Goal: Task Accomplishment & Management: Manage account settings

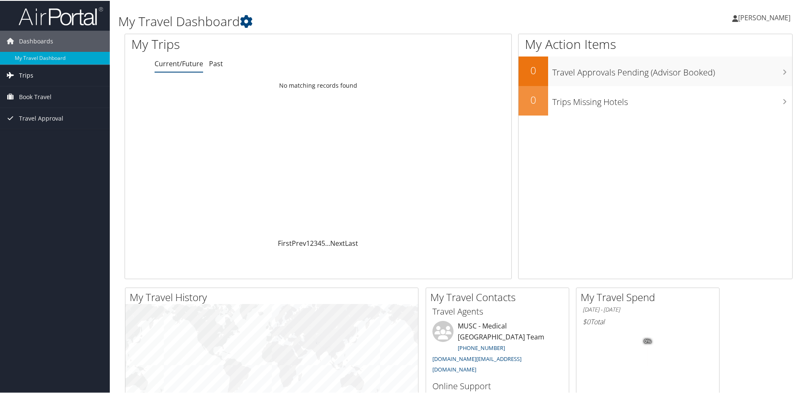
click at [27, 75] on span "Trips" at bounding box center [26, 74] width 14 height 21
click at [33, 90] on link "Current/Future Trips" at bounding box center [55, 91] width 110 height 13
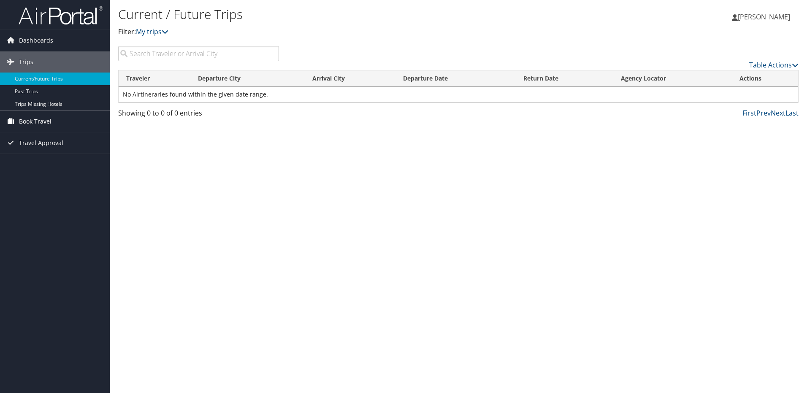
click at [38, 121] on span "Book Travel" at bounding box center [35, 121] width 33 height 21
click at [69, 162] on link "Book/Manage Online Trips" at bounding box center [55, 163] width 110 height 13
click at [34, 177] on span "Travel Approval" at bounding box center [41, 181] width 44 height 21
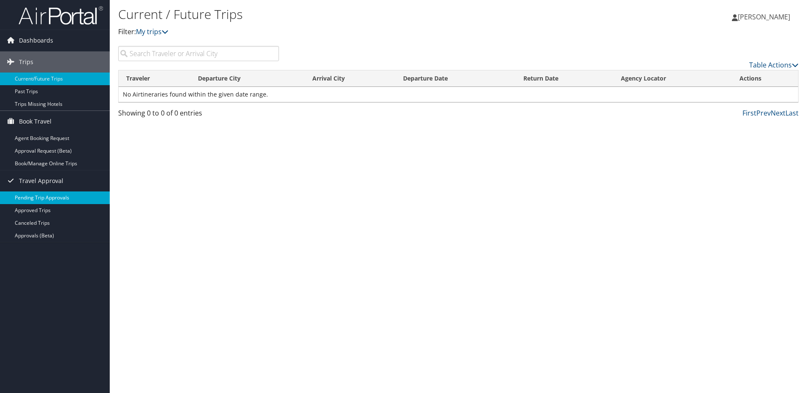
click at [34, 195] on link "Pending Trip Approvals" at bounding box center [55, 198] width 110 height 13
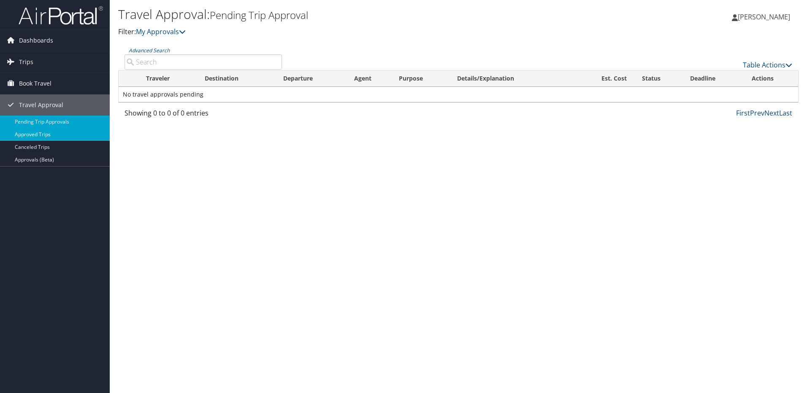
click at [41, 137] on link "Approved Trips" at bounding box center [55, 134] width 110 height 13
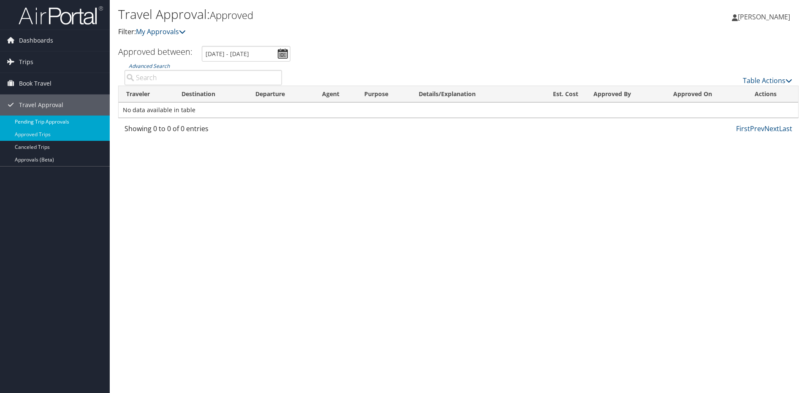
click at [47, 125] on link "Pending Trip Approvals" at bounding box center [55, 122] width 110 height 13
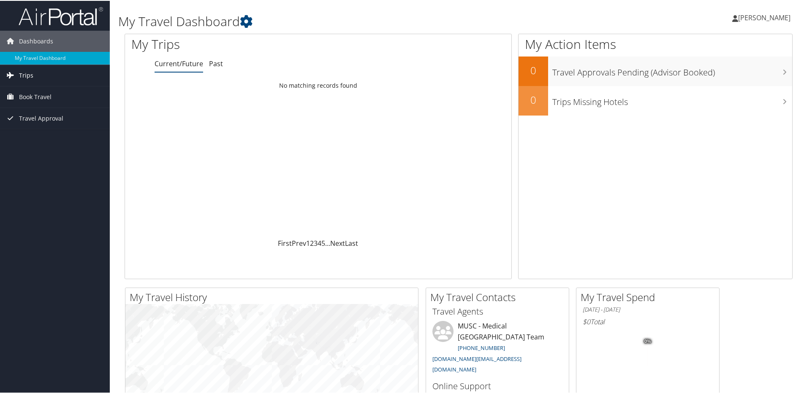
click at [30, 79] on span "Trips" at bounding box center [26, 74] width 14 height 21
click at [46, 139] on span "Book Travel" at bounding box center [35, 134] width 33 height 21
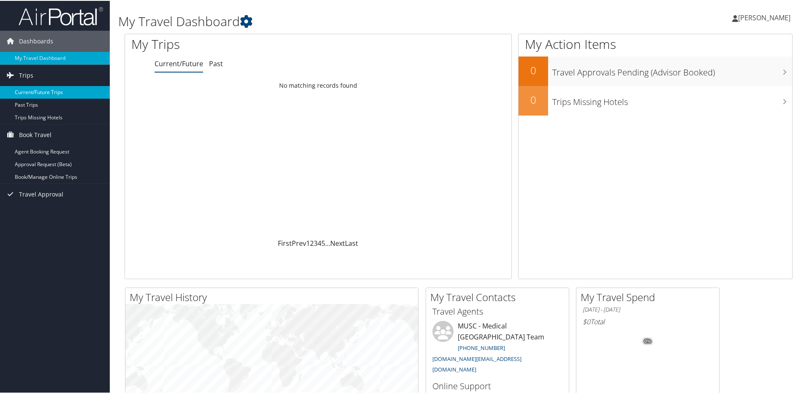
click at [37, 89] on link "Current/Future Trips" at bounding box center [55, 91] width 110 height 13
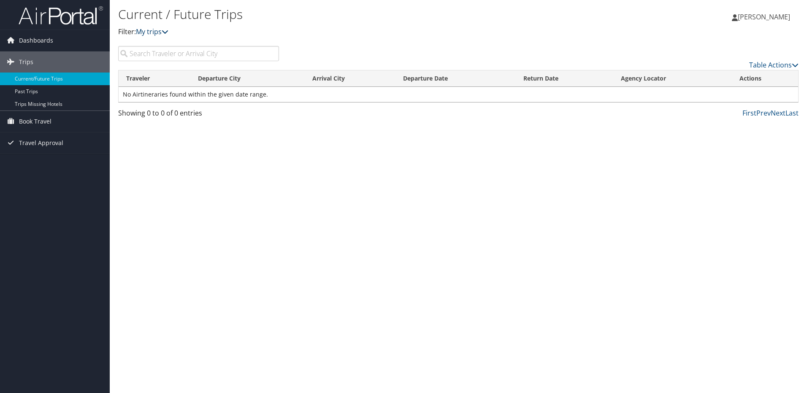
click at [146, 32] on link "My trips" at bounding box center [152, 31] width 33 height 9
click at [164, 29] on link "My trips" at bounding box center [152, 31] width 33 height 9
click at [59, 115] on link "Book Travel" at bounding box center [55, 121] width 110 height 21
click at [47, 166] on link "Book/Manage Online Trips" at bounding box center [55, 163] width 110 height 13
click at [49, 166] on link "Book/Manage Online Trips" at bounding box center [55, 163] width 110 height 13
